Goal: Book appointment/travel/reservation

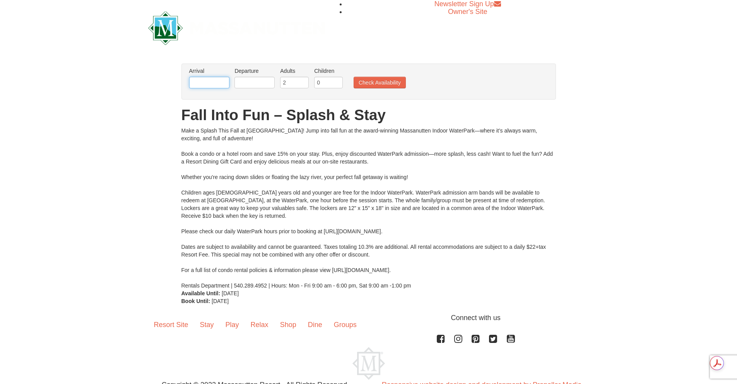
click at [216, 80] on input "text" at bounding box center [209, 83] width 40 height 12
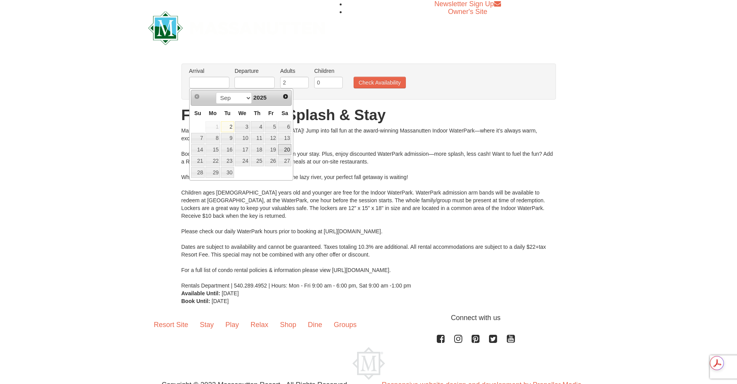
click at [288, 146] on link "20" at bounding box center [284, 149] width 13 height 11
click at [212, 85] on input "09/20/2025" at bounding box center [209, 83] width 40 height 12
click at [287, 159] on link "27" at bounding box center [284, 161] width 13 height 11
type input "[DATE]"
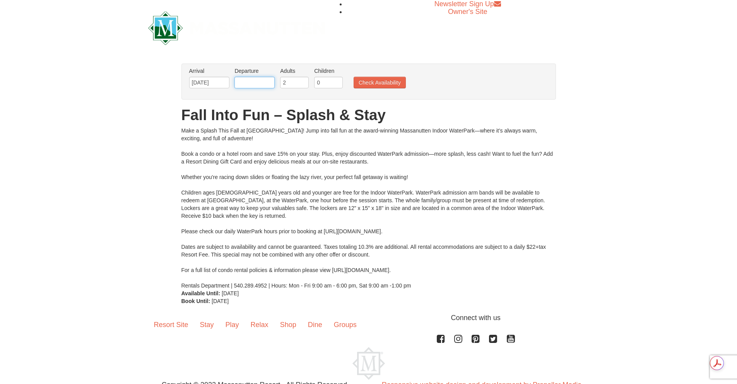
click at [249, 83] on input "text" at bounding box center [255, 83] width 40 height 12
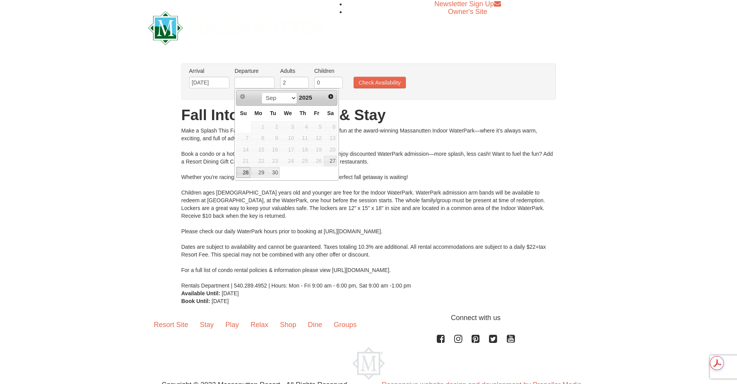
click at [242, 170] on link "28" at bounding box center [243, 172] width 14 height 11
type input "[DATE]"
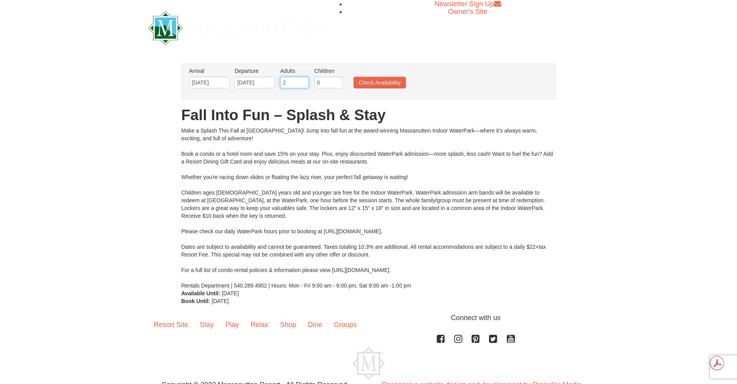
click at [300, 82] on input "2" at bounding box center [294, 83] width 29 height 12
type input "3"
click at [336, 78] on input "0" at bounding box center [328, 83] width 29 height 12
click at [337, 83] on input "0" at bounding box center [328, 83] width 29 height 12
click at [338, 81] on input "1" at bounding box center [328, 83] width 29 height 12
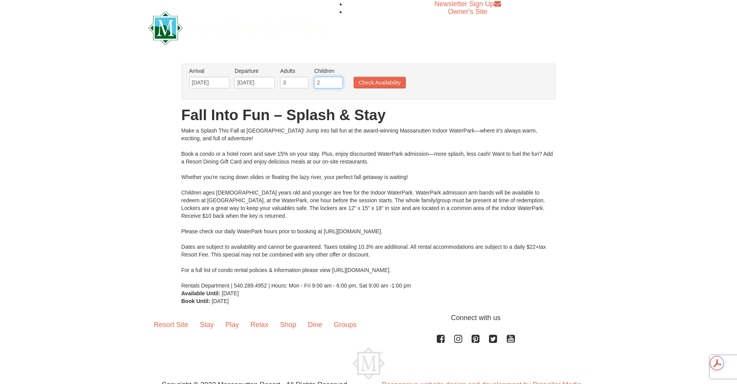
type input "2"
click at [337, 82] on input "2" at bounding box center [328, 83] width 29 height 12
click at [376, 84] on button "Check Availability" at bounding box center [380, 83] width 52 height 12
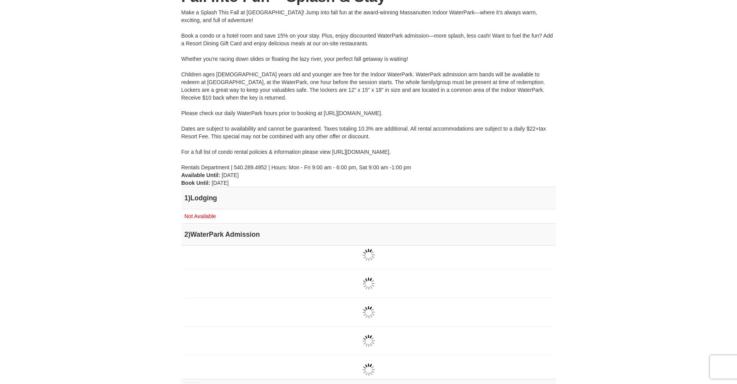
scroll to position [39, 0]
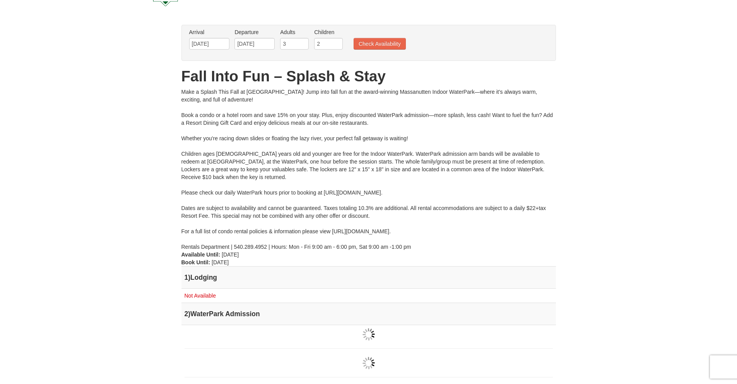
click at [370, 195] on div "Make a Splash This Fall at Massanutten! Jump into fall fun at the award-winning…" at bounding box center [369, 169] width 375 height 163
drag, startPoint x: 322, startPoint y: 189, endPoint x: 453, endPoint y: 200, distance: 131.2
click at [453, 200] on div "Make a Splash This Fall at Massanutten! Jump into fall fun at the award-winning…" at bounding box center [369, 169] width 375 height 163
copy div "https://www.massresort.com/play/waterpark/hours-rates/."
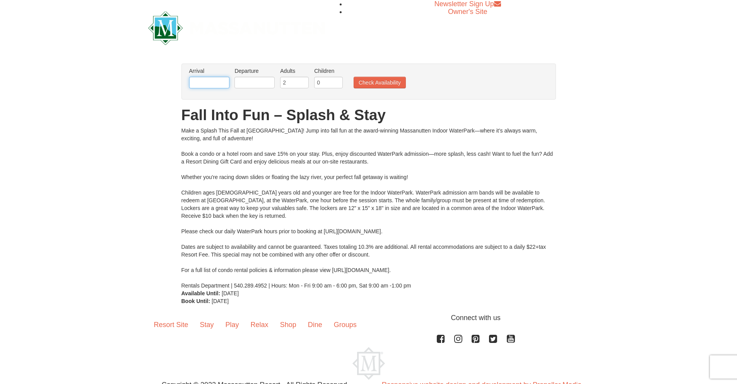
click at [222, 86] on input "text" at bounding box center [209, 83] width 40 height 12
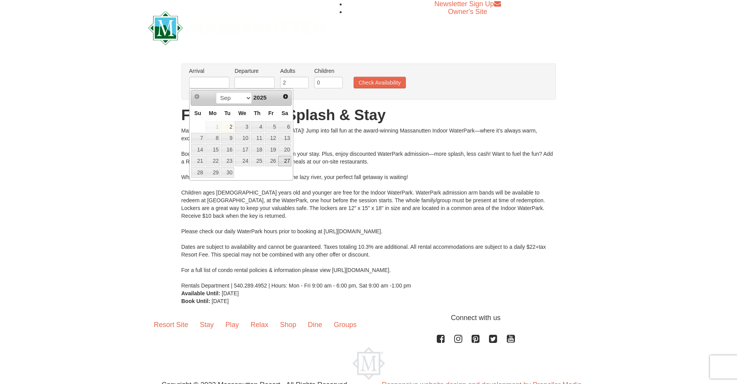
click at [284, 157] on link "27" at bounding box center [284, 161] width 13 height 11
type input "[DATE]"
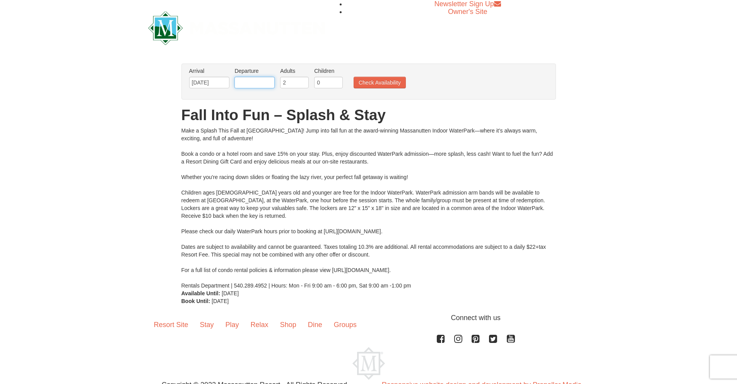
click at [259, 84] on input "text" at bounding box center [255, 83] width 40 height 12
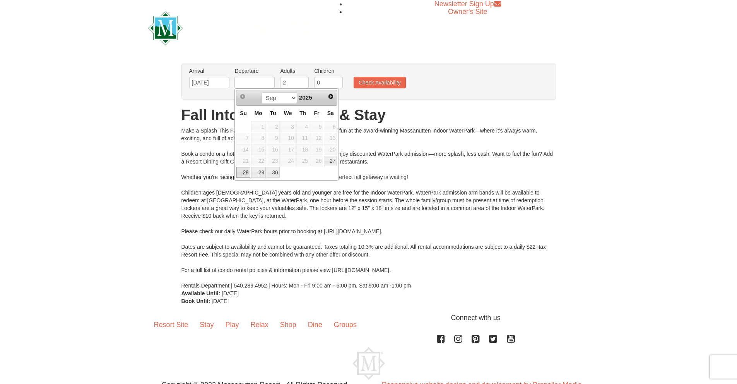
click at [243, 175] on link "28" at bounding box center [243, 172] width 14 height 11
type input "[DATE]"
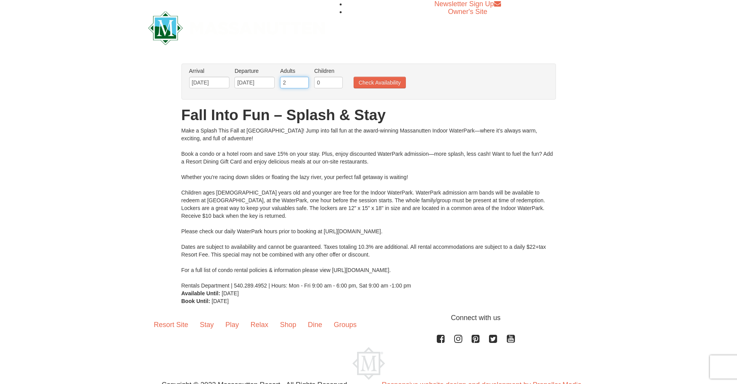
click at [293, 82] on input "2" at bounding box center [294, 83] width 29 height 12
type input "3"
click at [331, 83] on input "0" at bounding box center [328, 83] width 29 height 12
click at [339, 82] on input "1" at bounding box center [328, 83] width 29 height 12
type input "2"
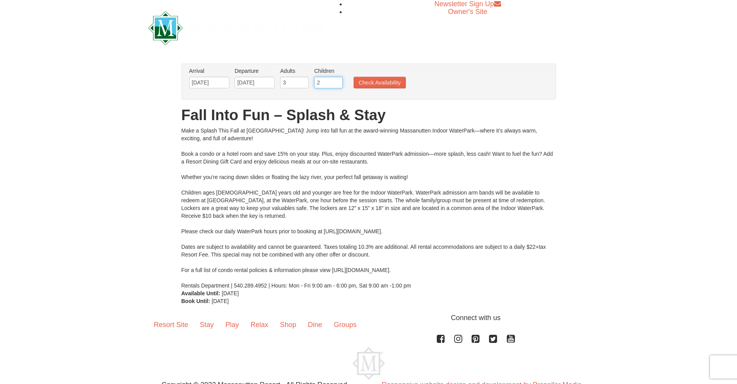
click at [339, 82] on input "2" at bounding box center [328, 83] width 29 height 12
click at [384, 82] on button "Check Availability" at bounding box center [380, 83] width 52 height 12
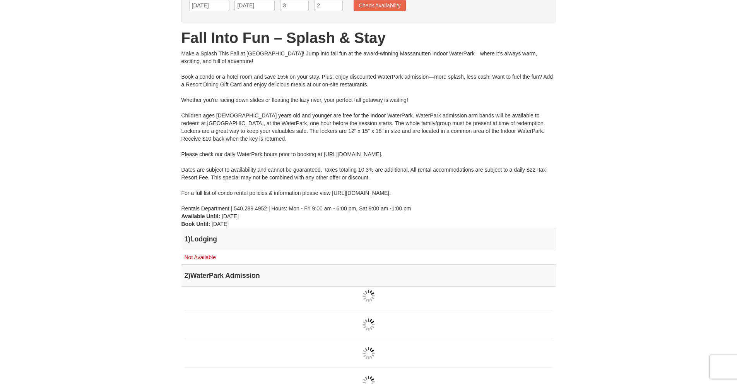
scroll to position [77, 0]
